Goal: Check status

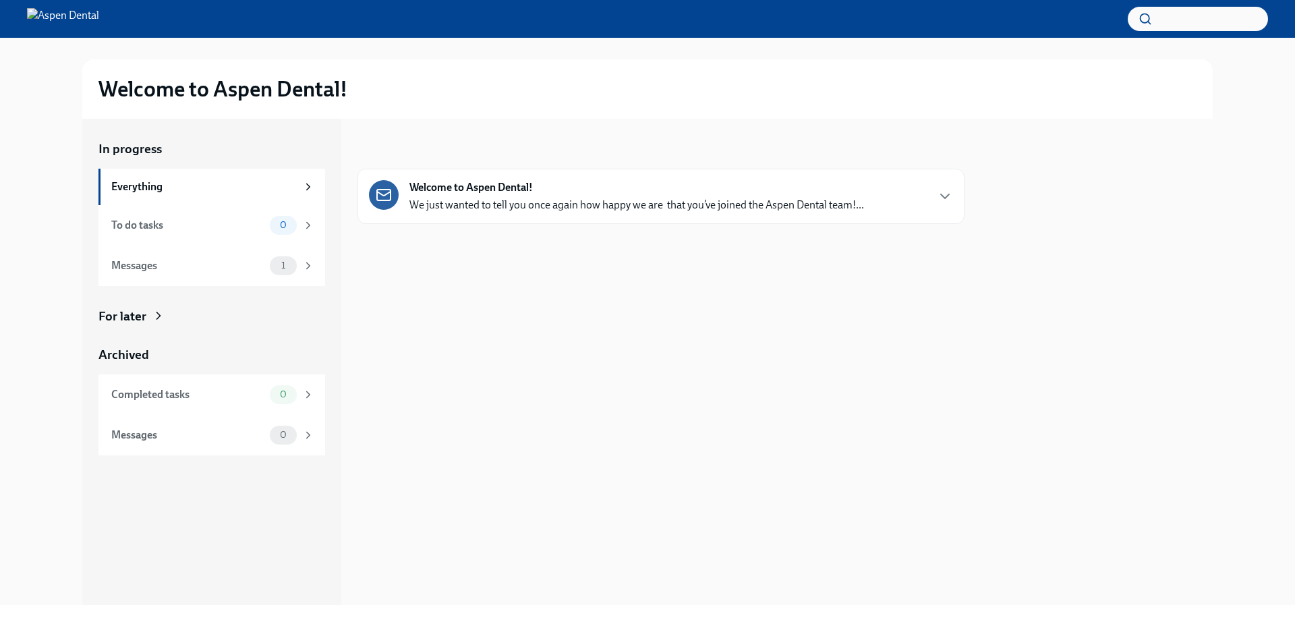
click at [616, 192] on div "Welcome to Aspen Dental! We just wanted to tell you once again how happy we are…" at bounding box center [636, 196] width 454 height 32
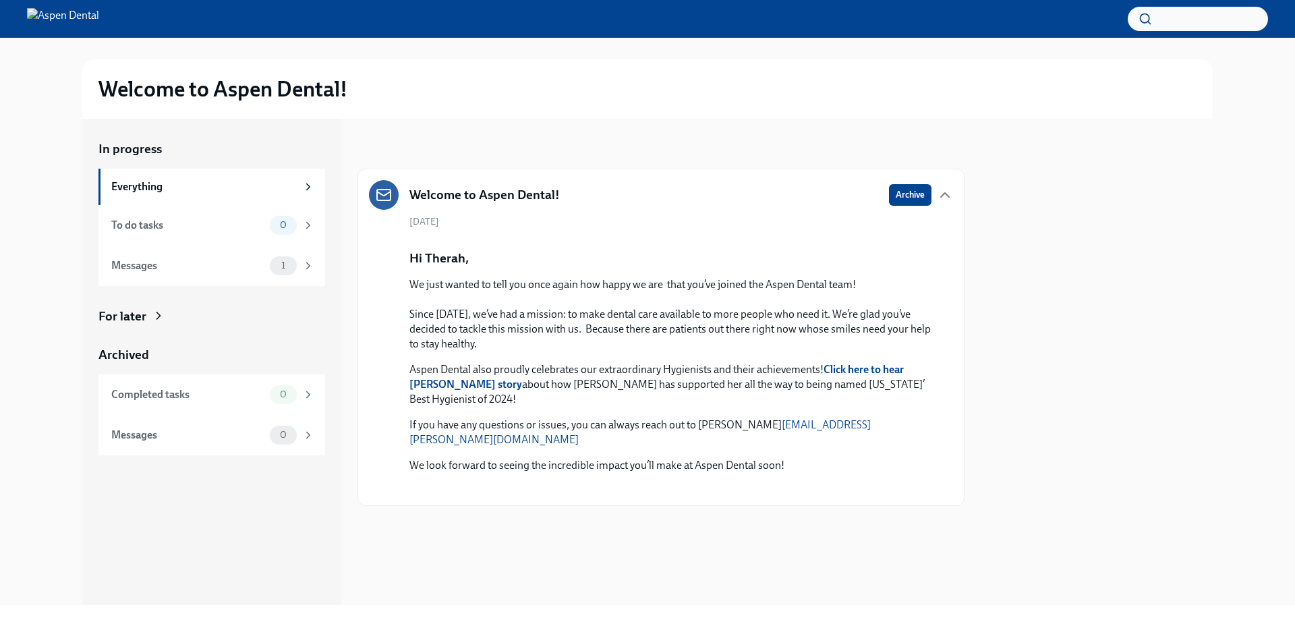
scroll to position [338, 0]
click at [291, 268] on span "1" at bounding box center [283, 265] width 20 height 10
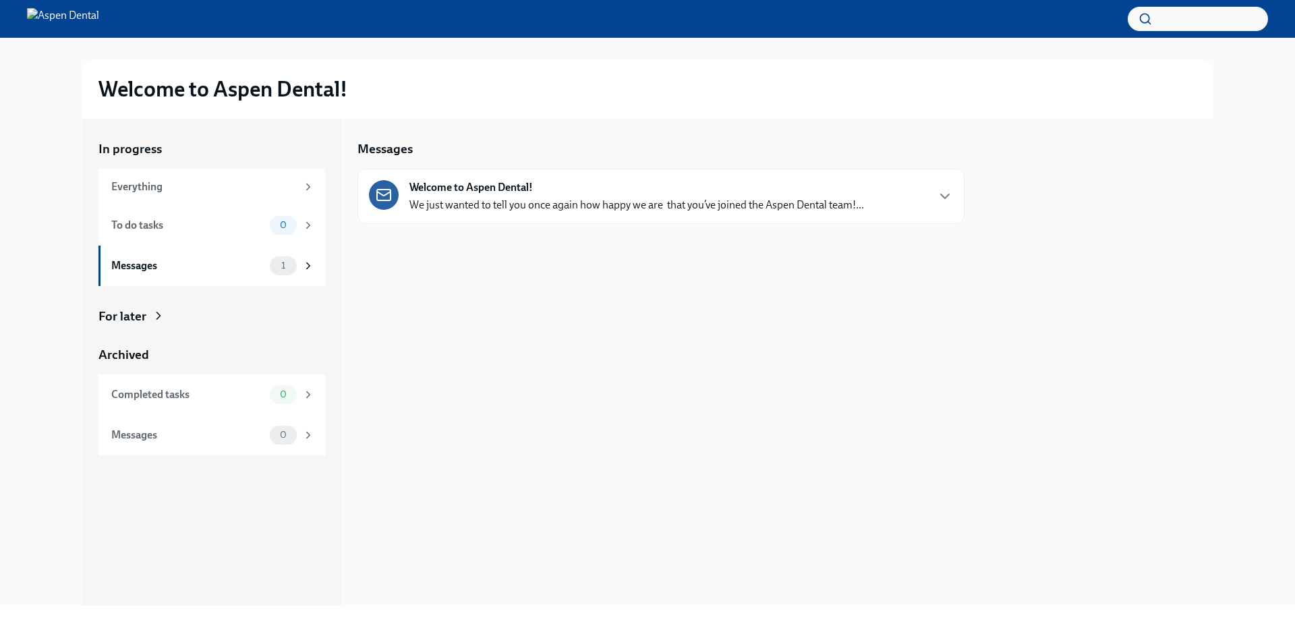
click at [541, 192] on div "Welcome to Aspen Dental! We just wanted to tell you once again how happy we are…" at bounding box center [636, 196] width 454 height 32
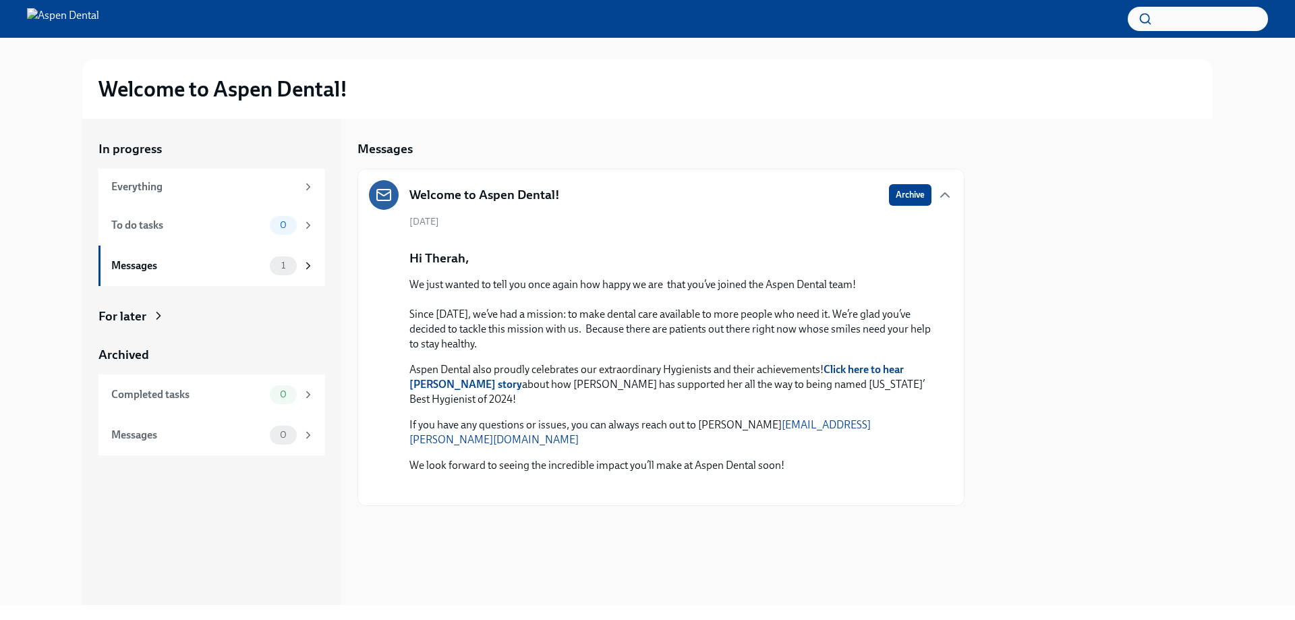
scroll to position [338, 0]
click at [277, 393] on span "0" at bounding box center [283, 394] width 23 height 10
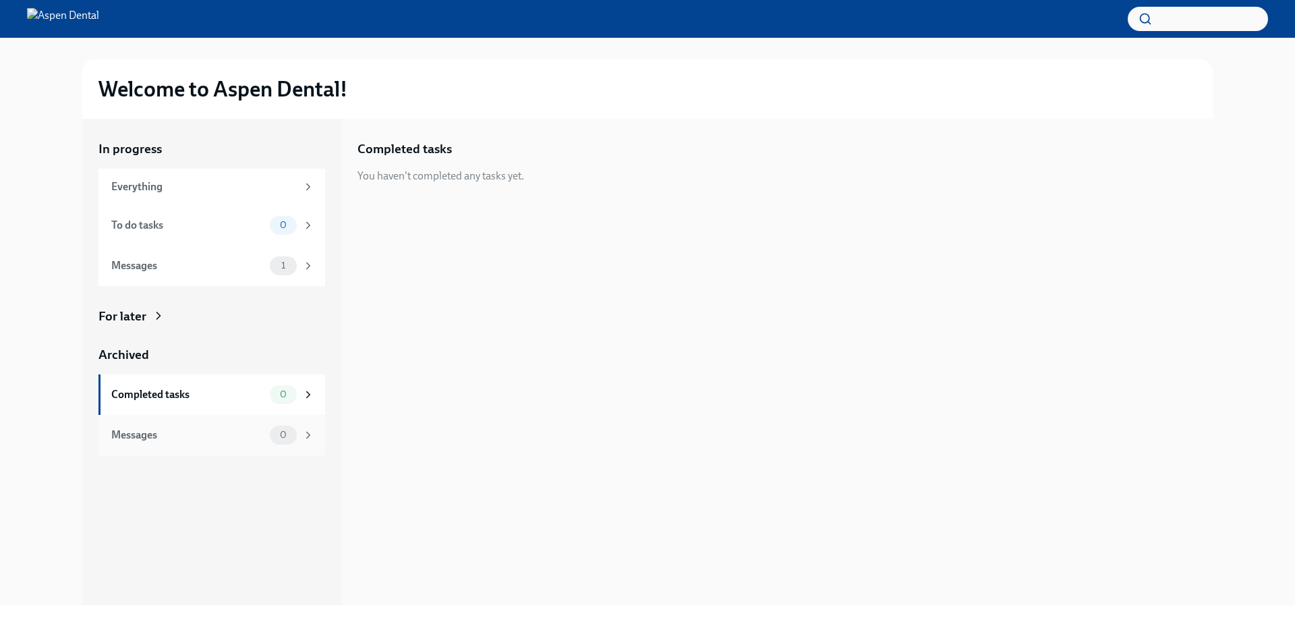
click at [271, 436] on div "0" at bounding box center [283, 434] width 27 height 19
click at [212, 188] on div "Everything" at bounding box center [203, 186] width 185 height 15
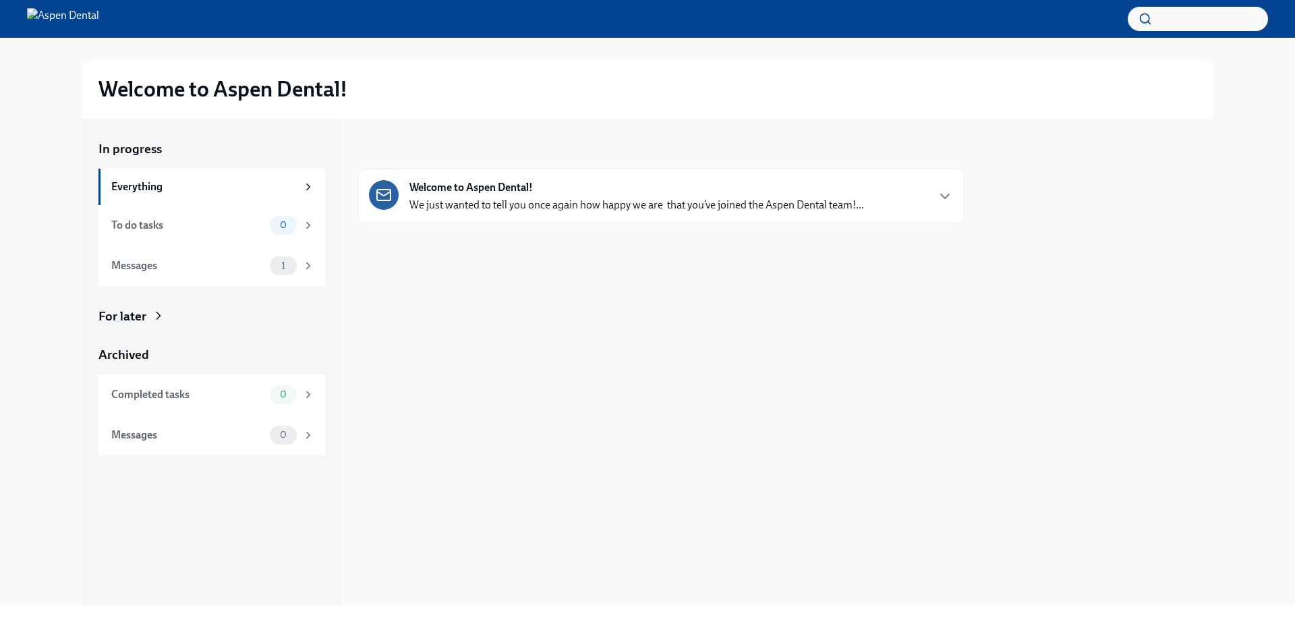
click at [59, 17] on img at bounding box center [63, 19] width 72 height 22
